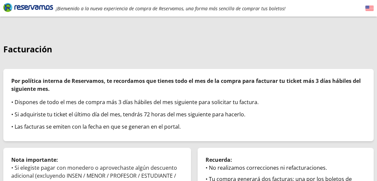
scroll to position [123, 0]
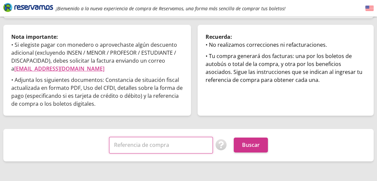
click at [169, 143] on input "Referencia de compra" at bounding box center [161, 145] width 104 height 17
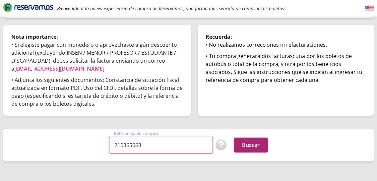
type input "210365063"
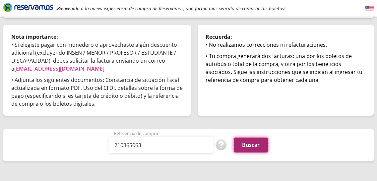
click at [249, 144] on button "Buscar" at bounding box center [251, 145] width 34 height 15
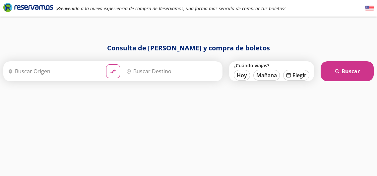
click at [24, 11] on icon "Brand Logo" at bounding box center [28, 7] width 50 height 10
